Goal: Information Seeking & Learning: Learn about a topic

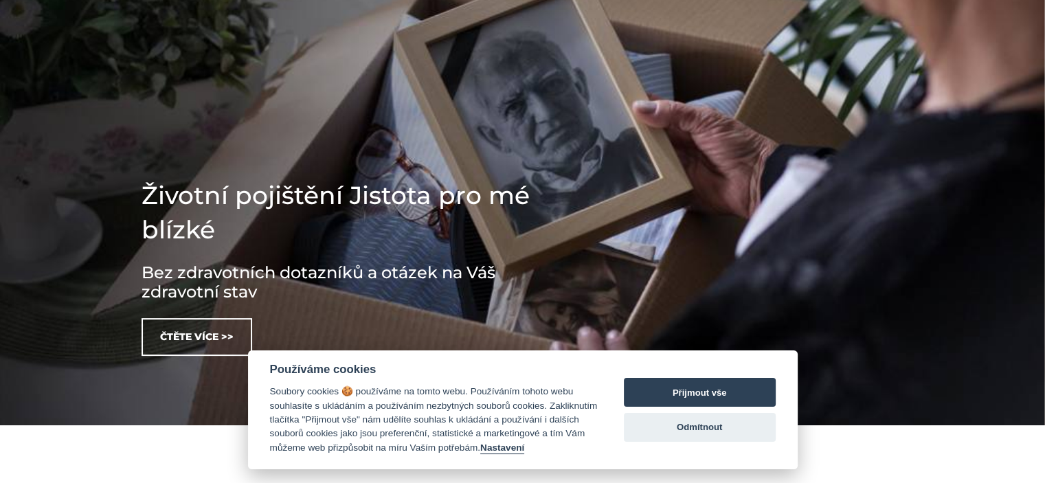
scroll to position [206, 0]
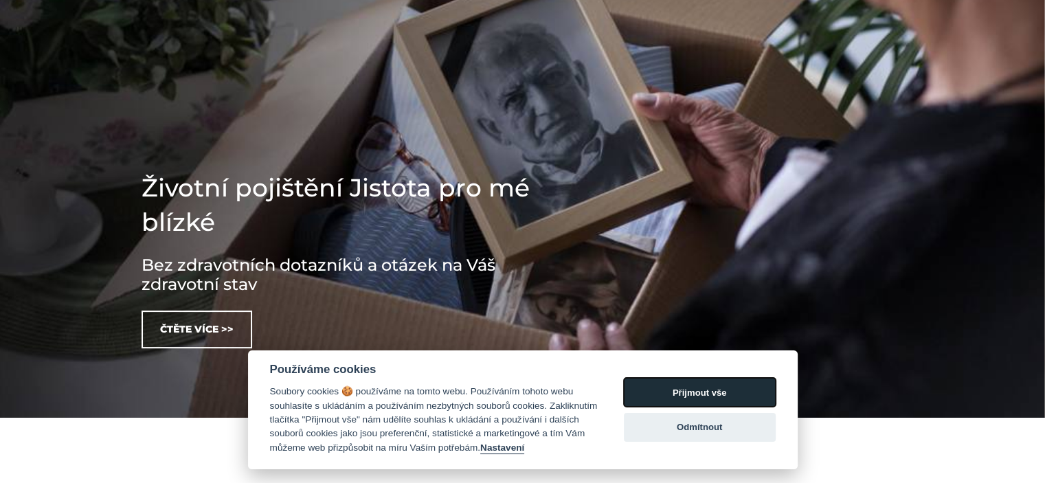
click at [703, 384] on button "Přijmout vše" at bounding box center [700, 392] width 152 height 29
checkbox input "true"
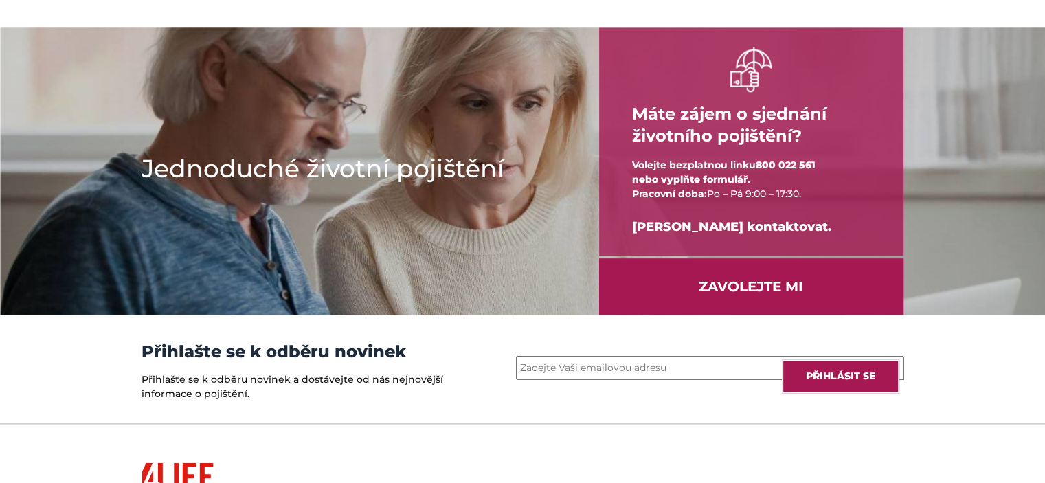
scroll to position [1944, 0]
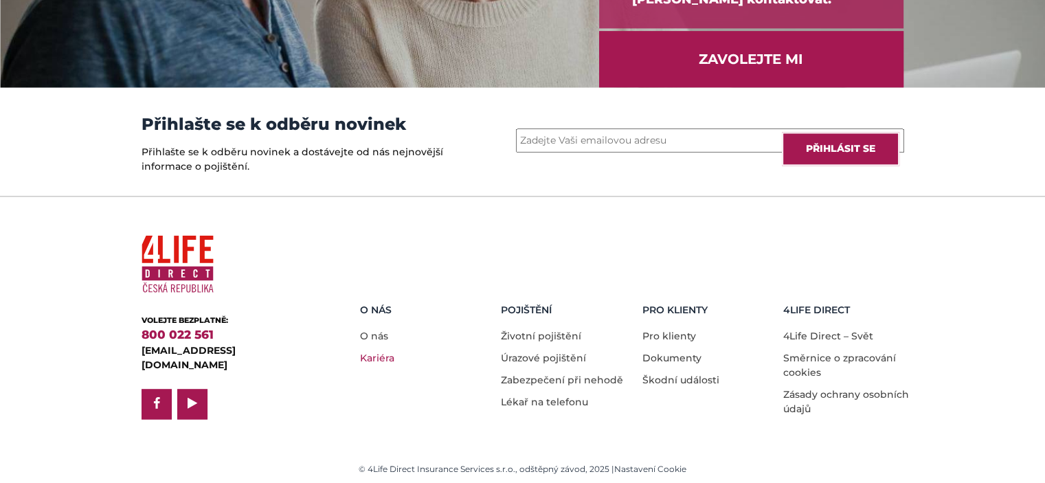
click at [378, 352] on link "Kariéra" at bounding box center [377, 358] width 34 height 12
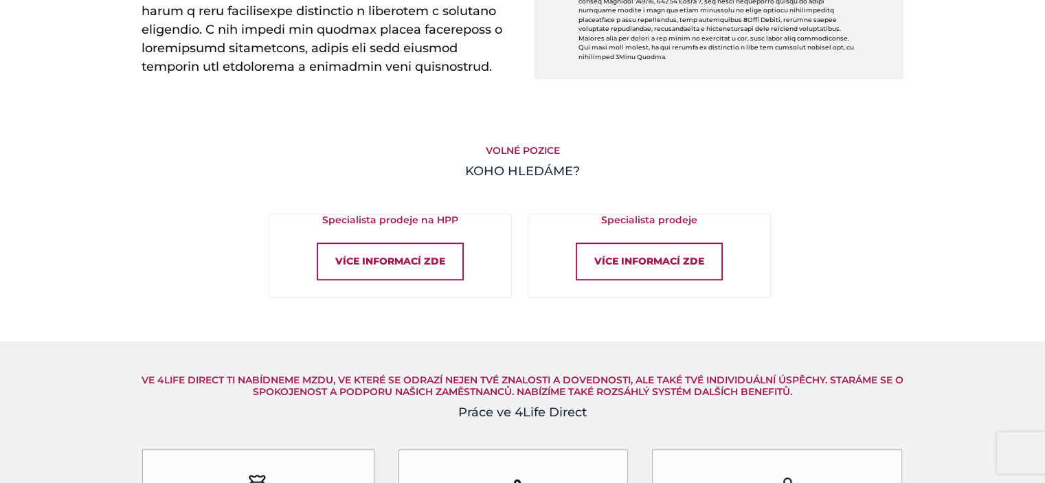
scroll to position [962, 0]
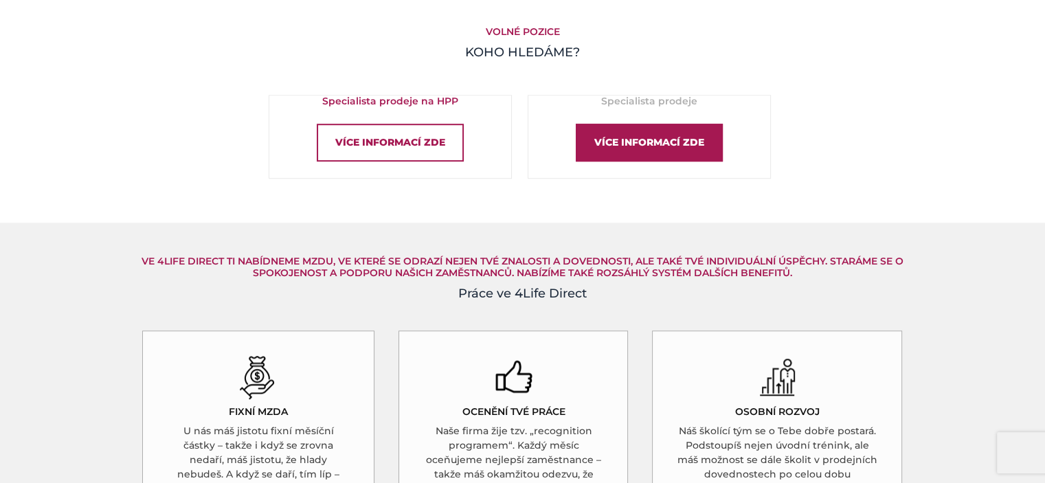
click at [602, 139] on div "Více informací zde" at bounding box center [649, 143] width 147 height 38
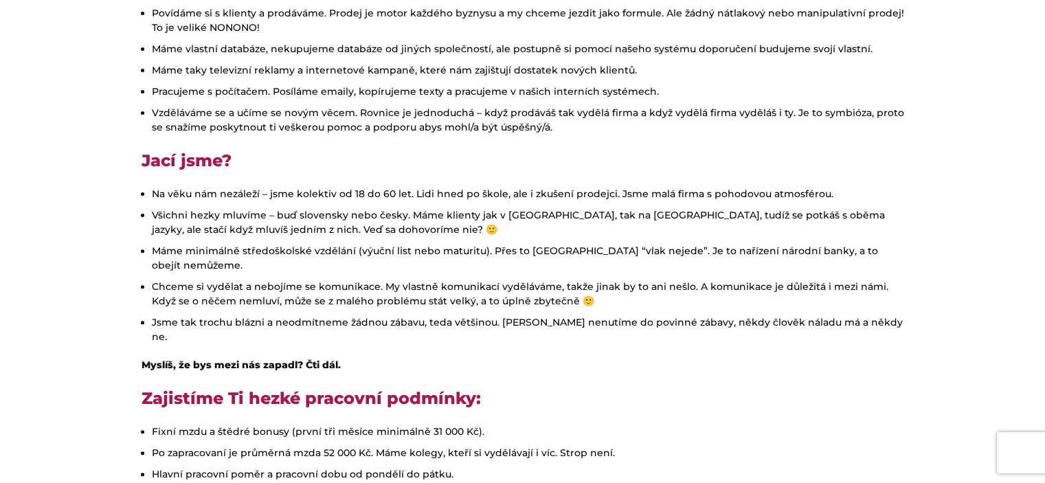
scroll to position [412, 0]
